Goal: Task Accomplishment & Management: Complete application form

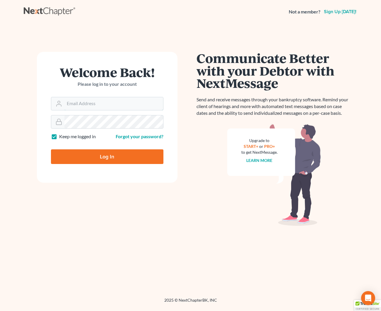
type input "[EMAIL_ADDRESS][DOMAIN_NAME]"
click at [113, 151] on input "Log In" at bounding box center [107, 156] width 112 height 15
type input "Thinking..."
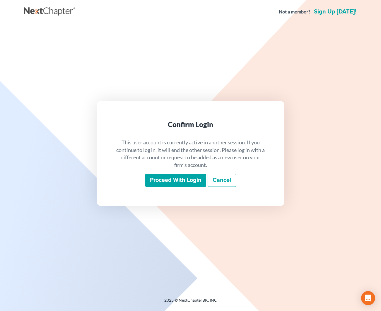
click at [176, 184] on input "Proceed with login" at bounding box center [175, 180] width 61 height 13
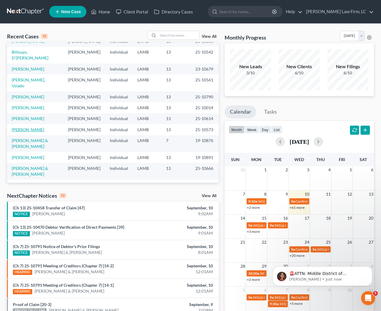
click at [35, 127] on link "Pinkney, Ashley" at bounding box center [28, 129] width 33 height 5
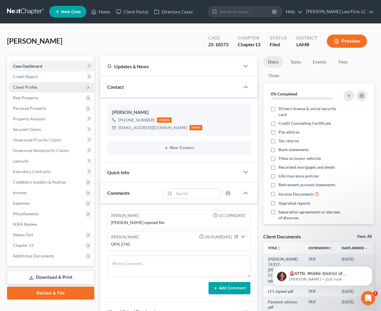
click at [46, 88] on span "Client Profile" at bounding box center [51, 87] width 86 height 11
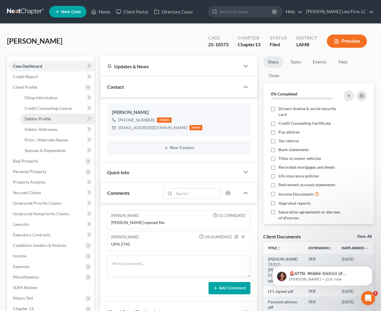
click at [44, 117] on span "Debtor Profile" at bounding box center [38, 118] width 26 height 5
select select "0"
select select "4"
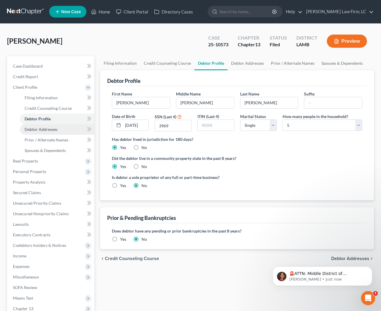
click at [49, 130] on span "Debtor Addresses" at bounding box center [41, 129] width 33 height 5
